Goal: Use online tool/utility: Utilize a website feature to perform a specific function

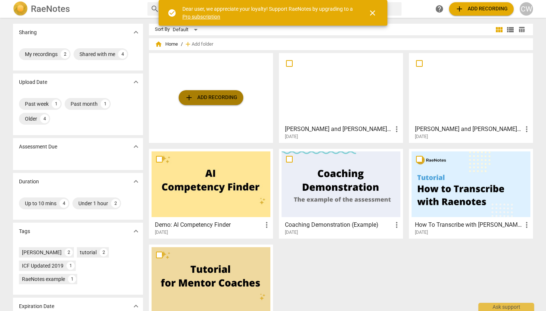
click at [206, 96] on span "add Add recording" at bounding box center [211, 97] width 53 height 9
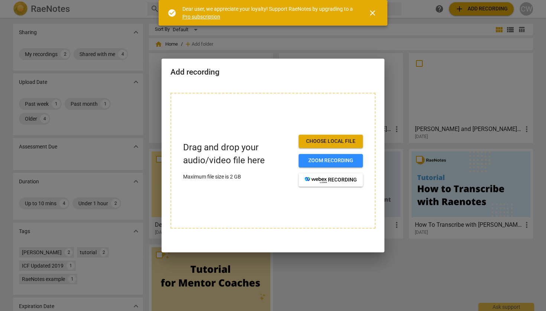
click at [333, 141] on span "Choose local file" at bounding box center [330, 141] width 52 height 7
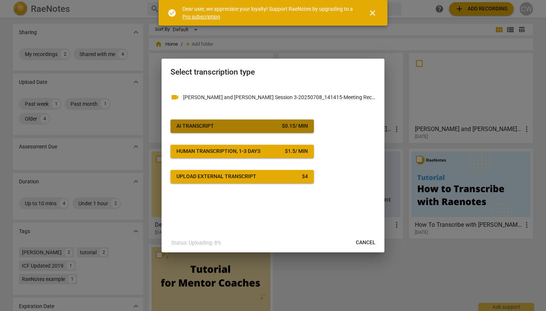
click at [228, 125] on span "AI Transcript $ 0.15 / min" at bounding box center [241, 126] width 131 height 7
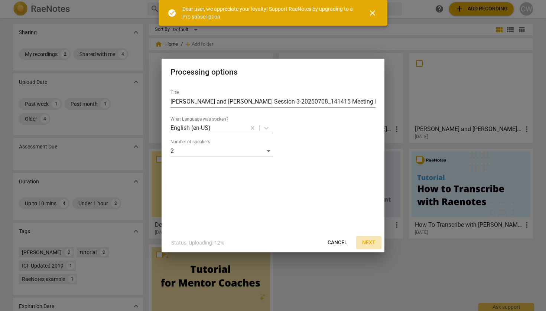
click at [372, 242] on span "Next" at bounding box center [368, 242] width 13 height 7
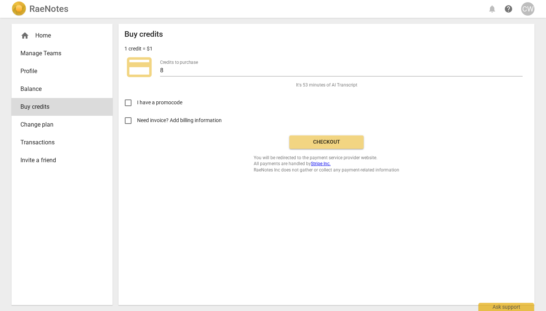
click at [328, 140] on span "Checkout" at bounding box center [326, 141] width 62 height 7
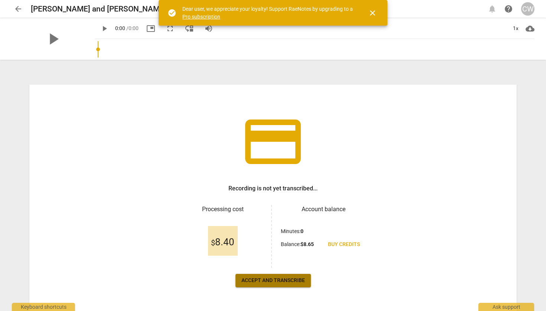
click at [274, 278] on span "Accept and transcribe" at bounding box center [272, 280] width 63 height 7
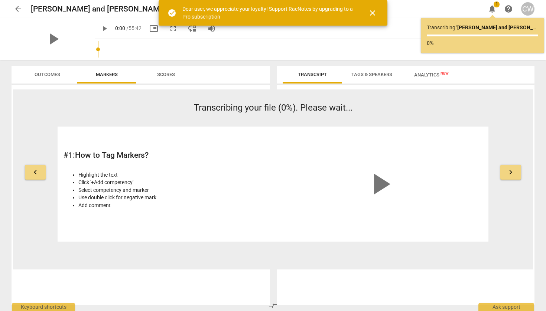
click at [510, 174] on span "keyboard_arrow_right" at bounding box center [510, 172] width 9 height 9
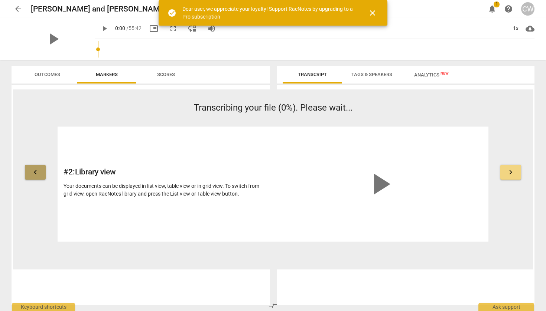
click at [33, 171] on span "keyboard_arrow_left" at bounding box center [35, 172] width 9 height 9
